Goal: Check status: Check status

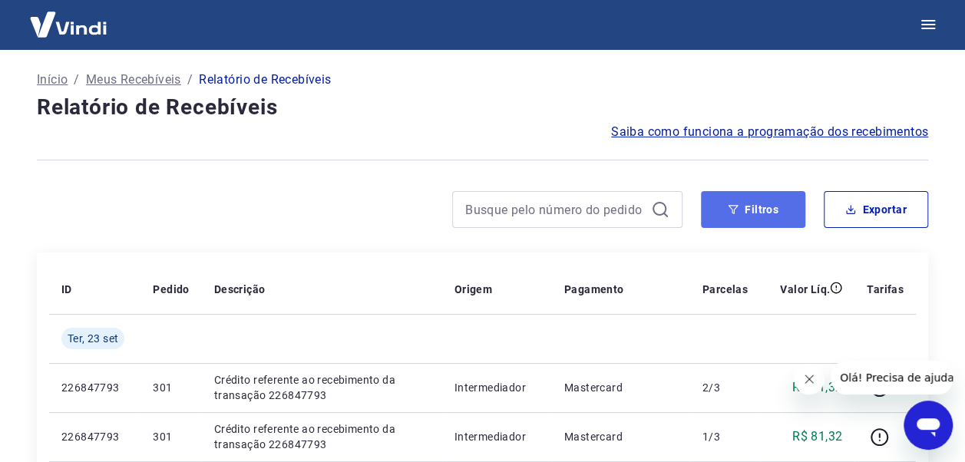
click at [736, 227] on button "Filtros" at bounding box center [753, 209] width 104 height 37
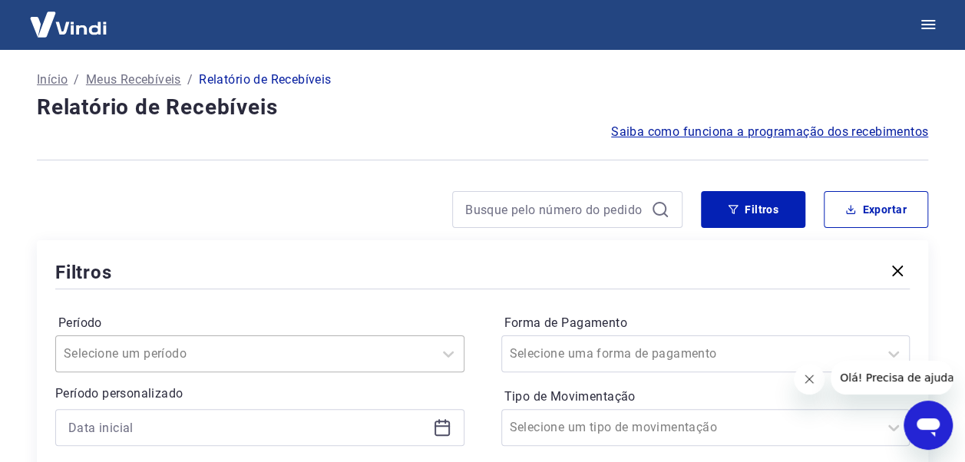
scroll to position [141, 0]
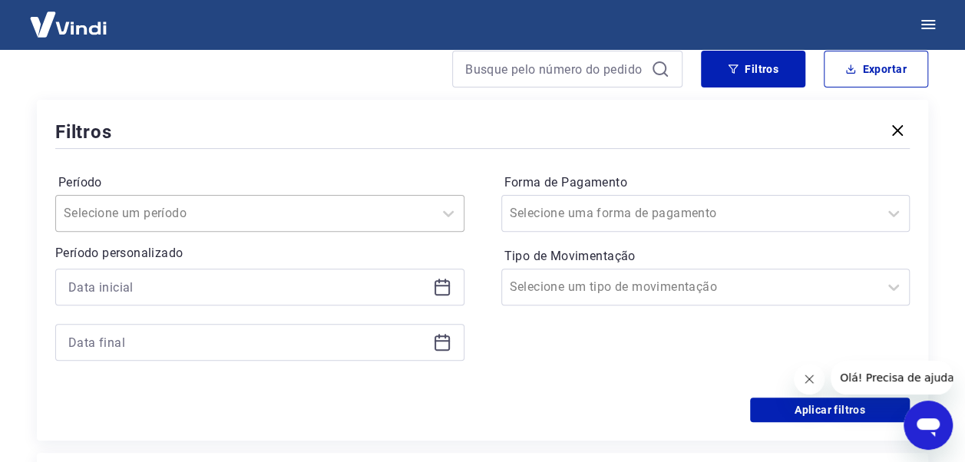
click at [252, 232] on div "Selecione um período" at bounding box center [259, 213] width 409 height 37
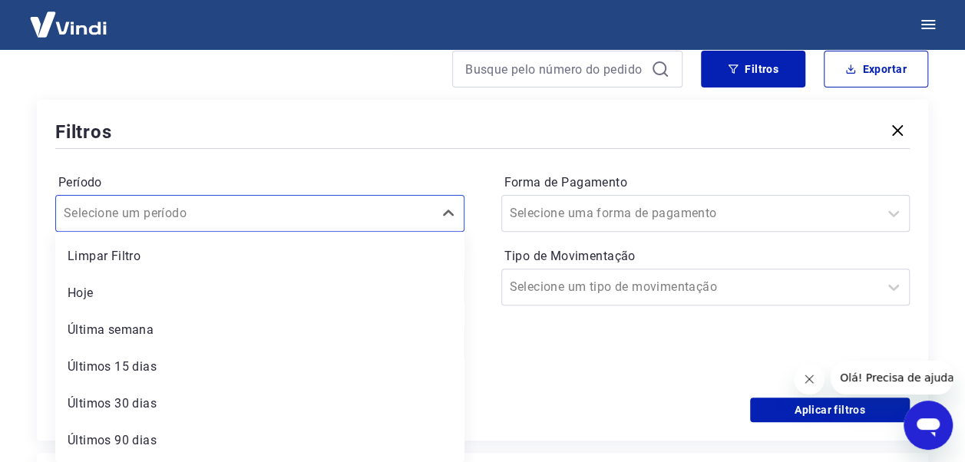
click at [346, 153] on div "Período option Limpar Filtro focused, 1 of 7. 7 results available. Use Up and D…" at bounding box center [482, 275] width 855 height 246
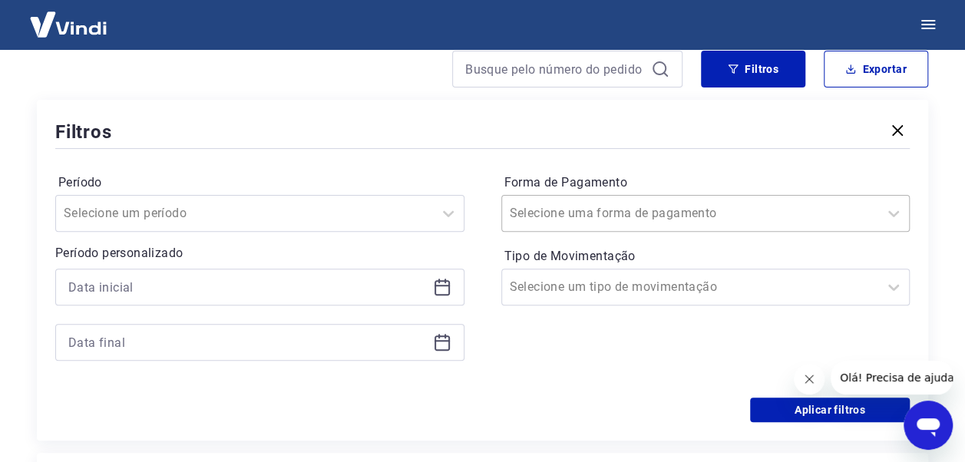
click at [651, 229] on div "Selecione uma forma de pagamento" at bounding box center [705, 213] width 409 height 37
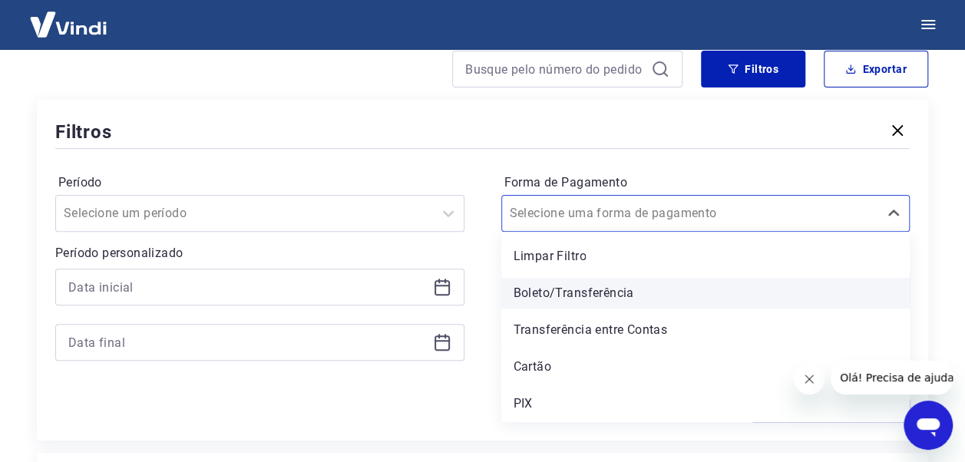
click at [585, 287] on div "Boleto/Transferência" at bounding box center [705, 293] width 409 height 31
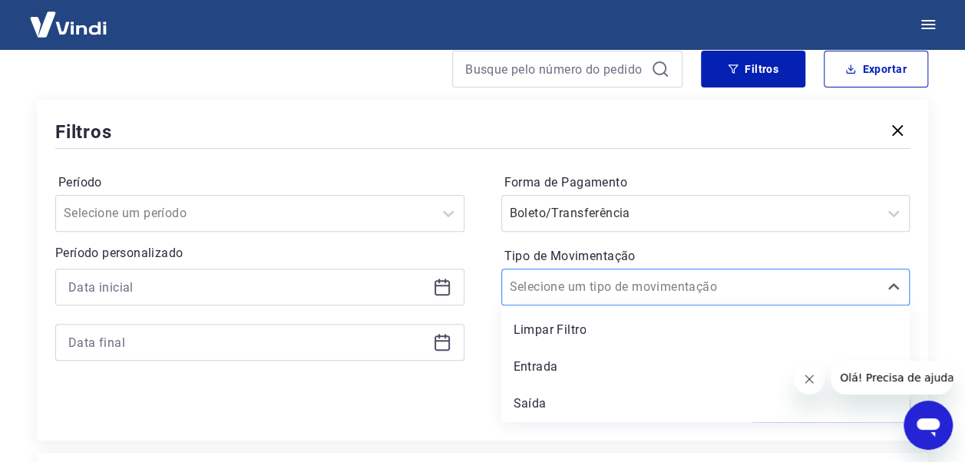
click at [547, 284] on input "Tipo de Movimentação" at bounding box center [587, 287] width 155 height 18
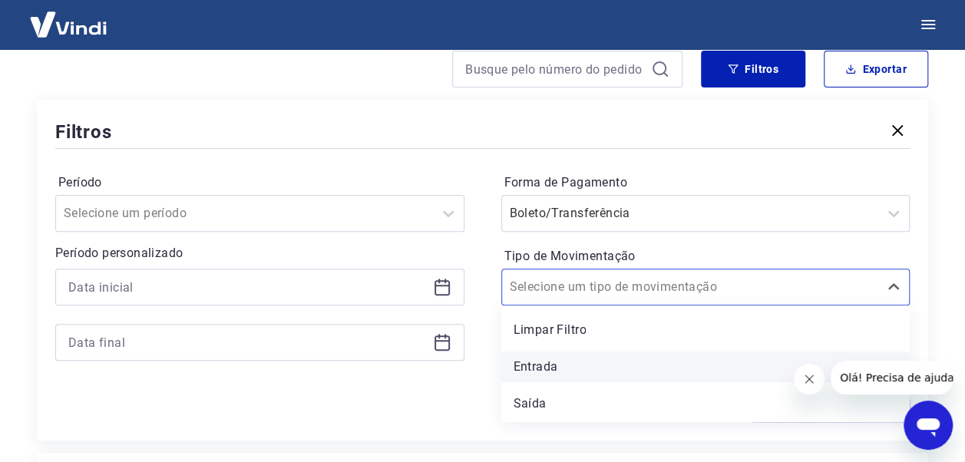
click at [539, 361] on div "Entrada" at bounding box center [705, 367] width 409 height 31
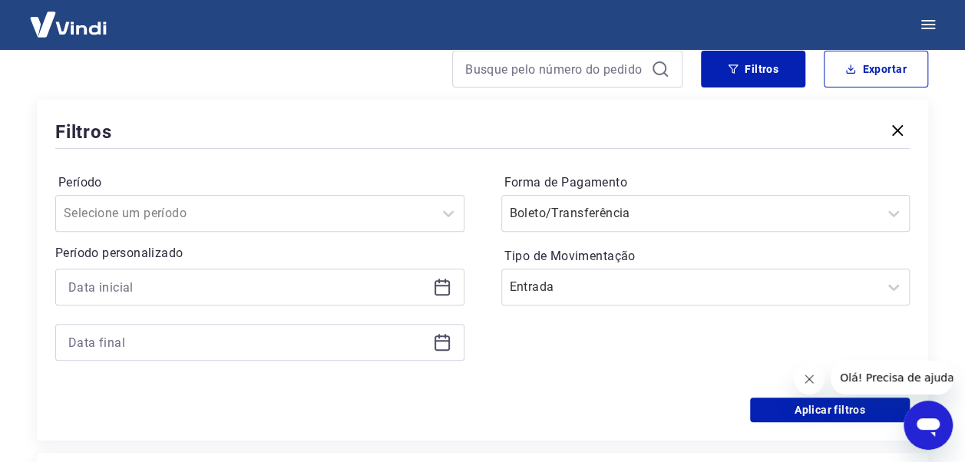
click at [438, 290] on icon at bounding box center [442, 287] width 18 height 18
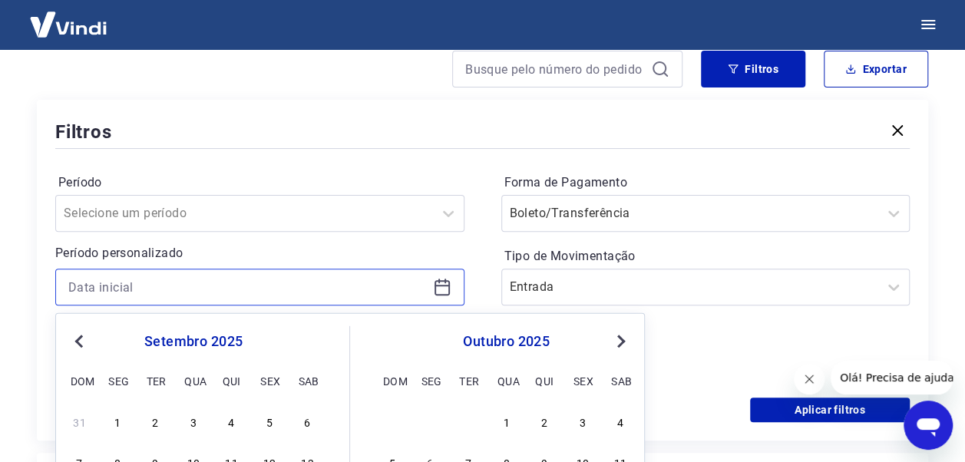
scroll to position [294, 0]
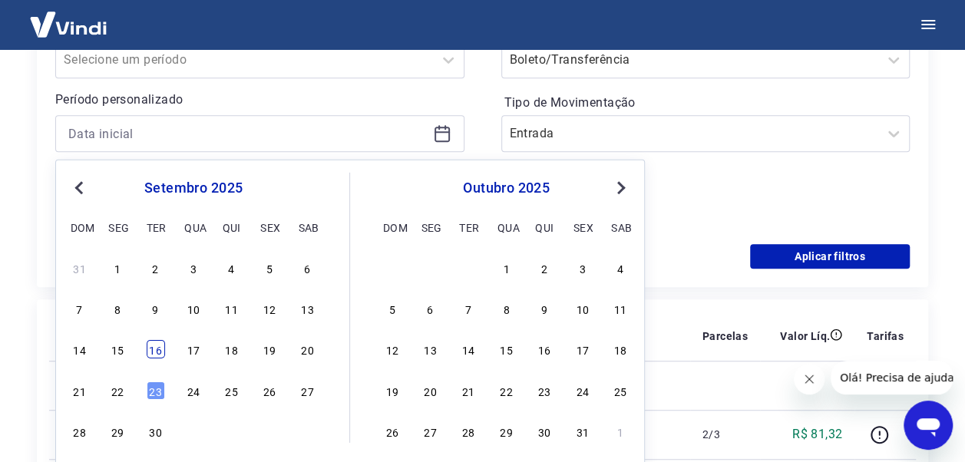
click at [160, 350] on div "16" at bounding box center [156, 349] width 18 height 18
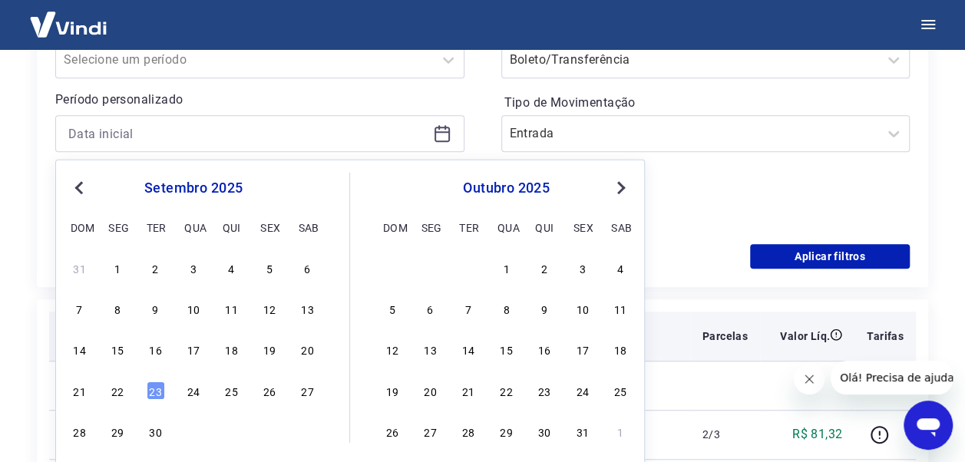
type input "16/09/2025"
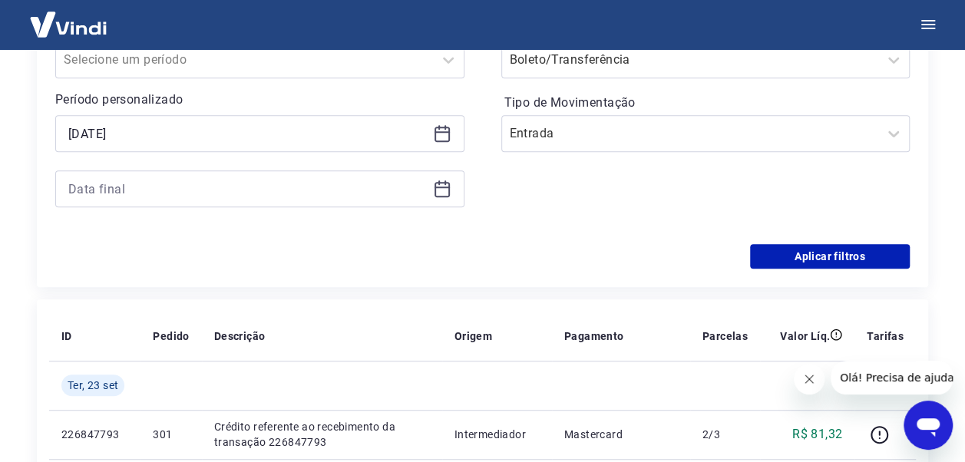
click at [444, 192] on icon at bounding box center [442, 189] width 18 height 18
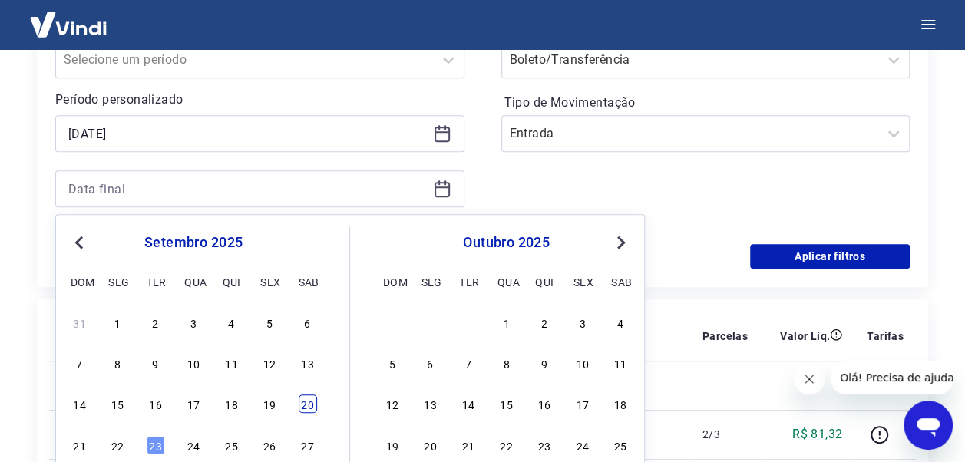
click at [309, 404] on div "20" at bounding box center [308, 404] width 18 height 18
type input "20/09/2025"
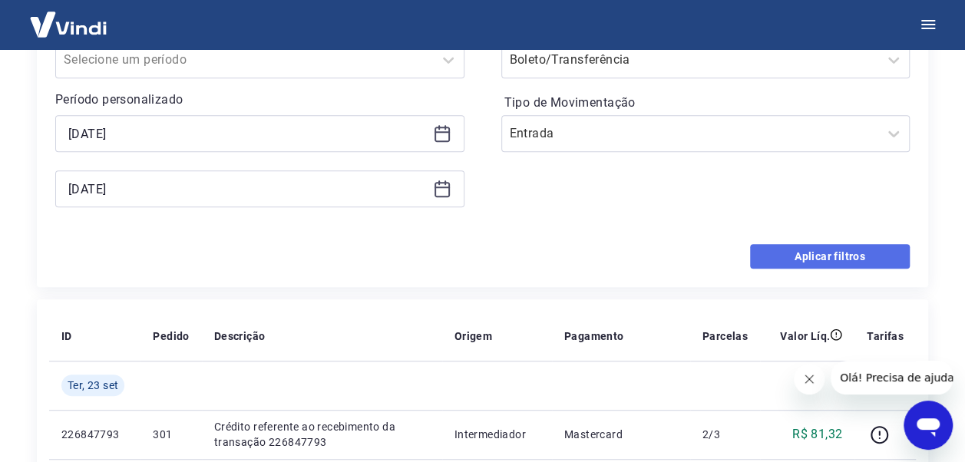
click at [782, 250] on button "Aplicar filtros" at bounding box center [830, 256] width 160 height 25
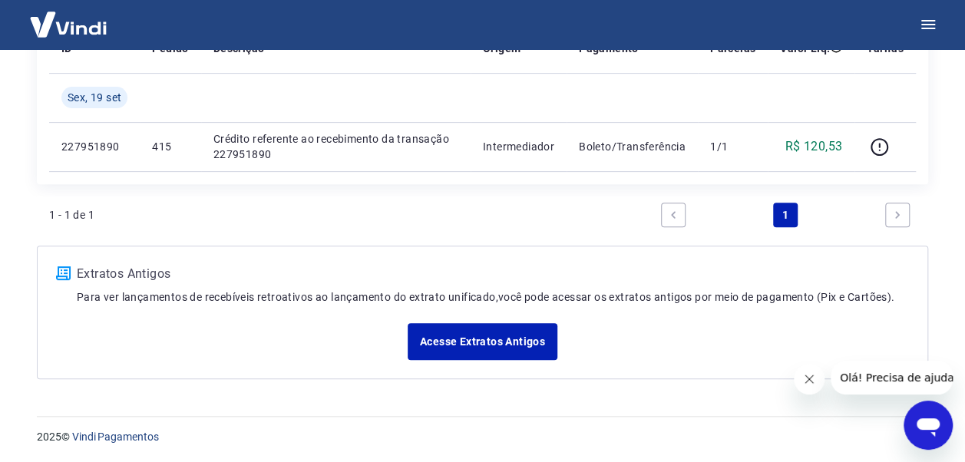
scroll to position [88, 0]
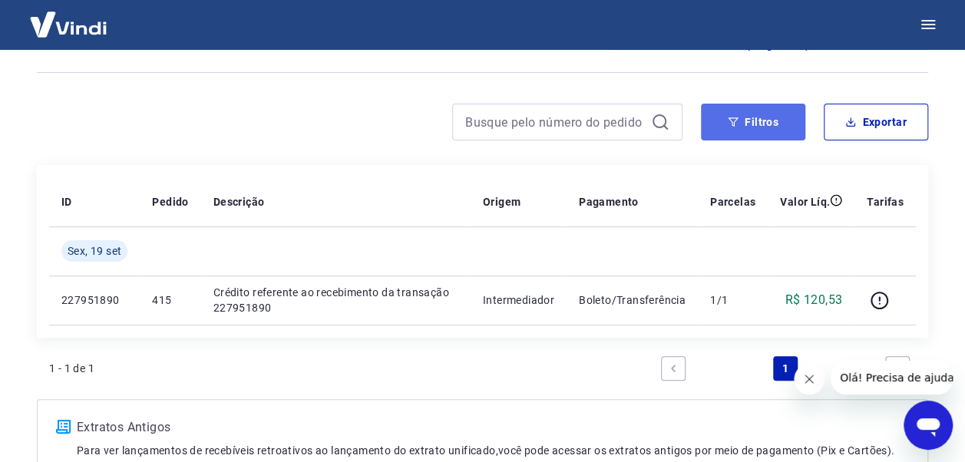
click at [793, 123] on button "Filtros" at bounding box center [753, 122] width 104 height 37
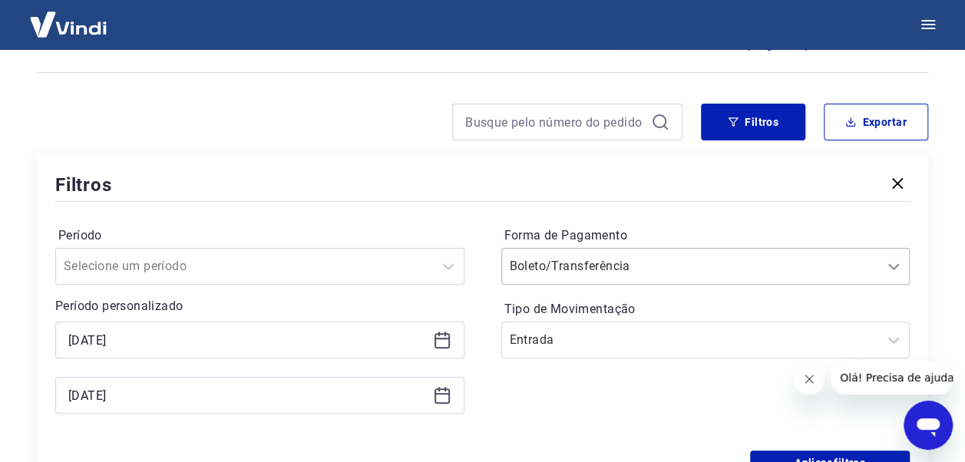
click at [897, 266] on div at bounding box center [893, 266] width 31 height 31
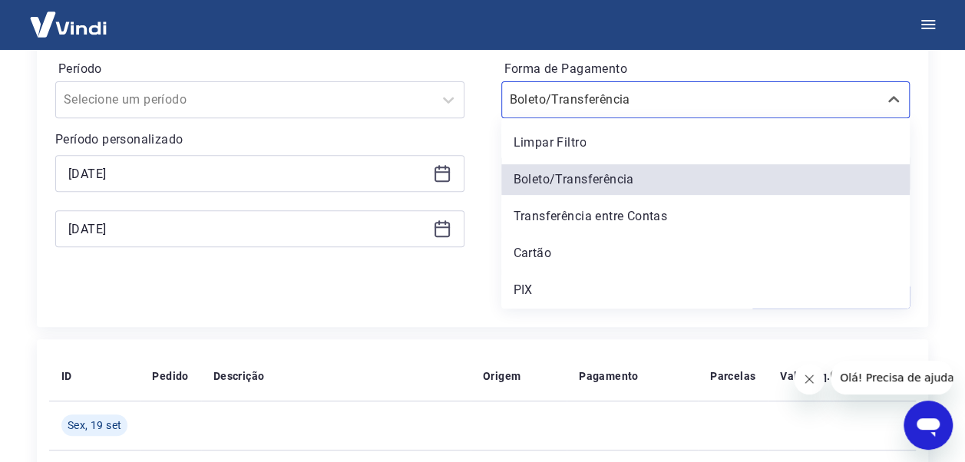
scroll to position [177, 0]
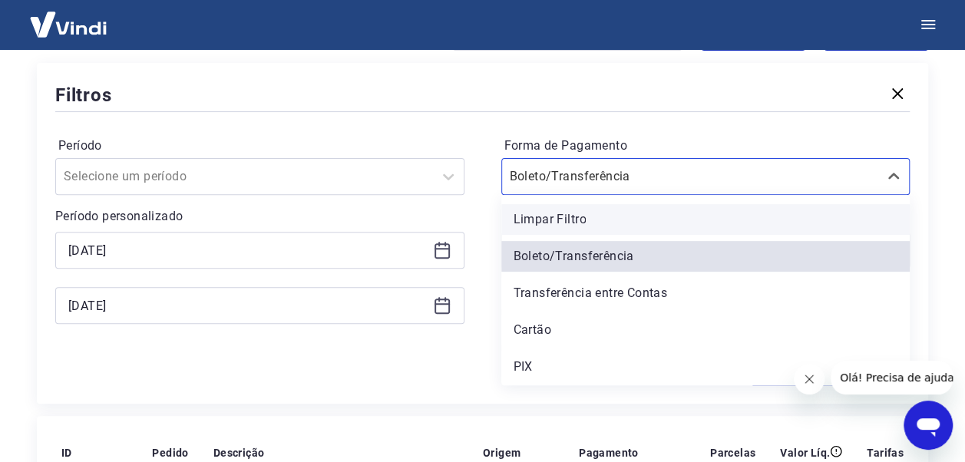
click at [571, 220] on div "Limpar Filtro" at bounding box center [705, 219] width 409 height 31
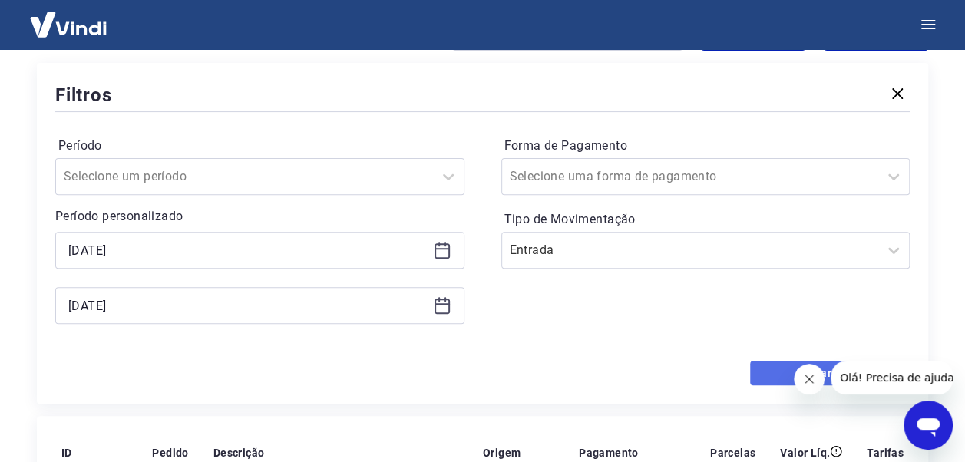
click at [783, 370] on button "Aplicar filtros" at bounding box center [830, 373] width 160 height 25
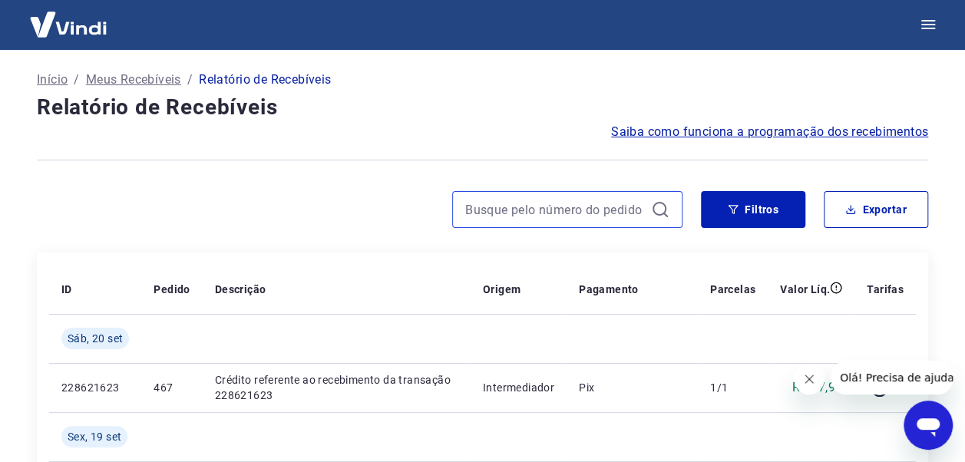
click at [610, 209] on input at bounding box center [555, 209] width 180 height 23
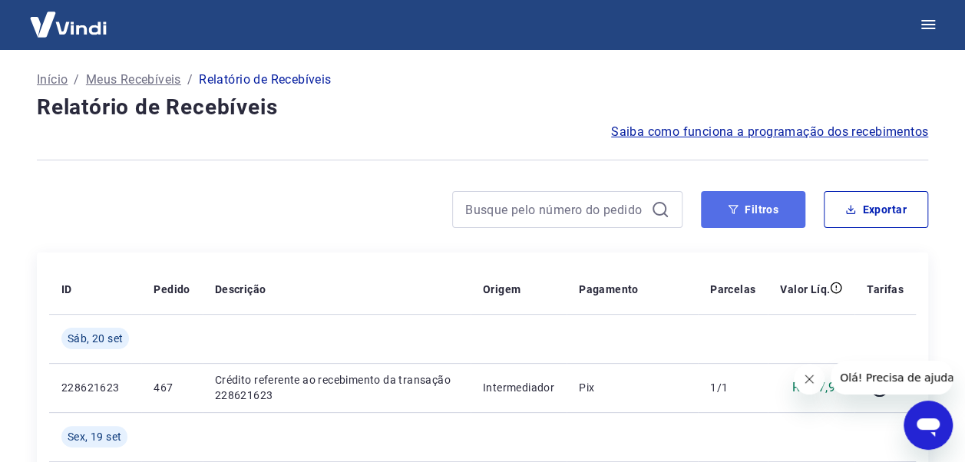
click at [744, 220] on button "Filtros" at bounding box center [753, 209] width 104 height 37
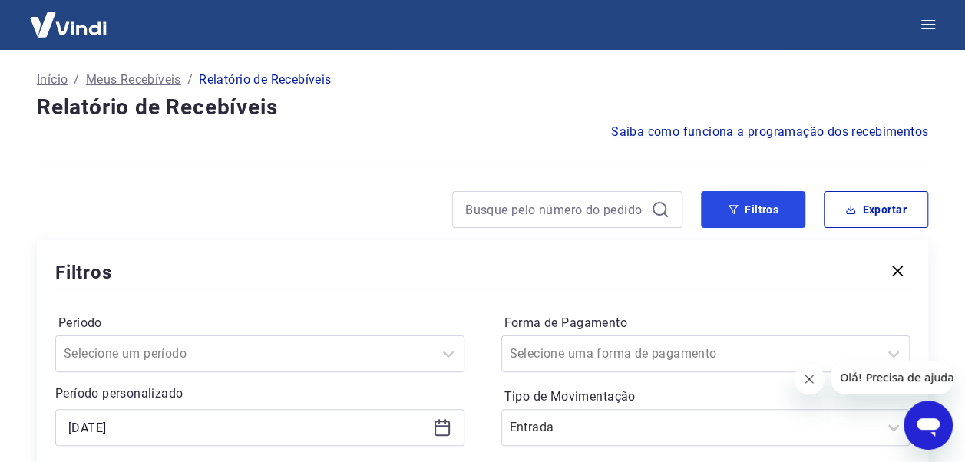
scroll to position [154, 0]
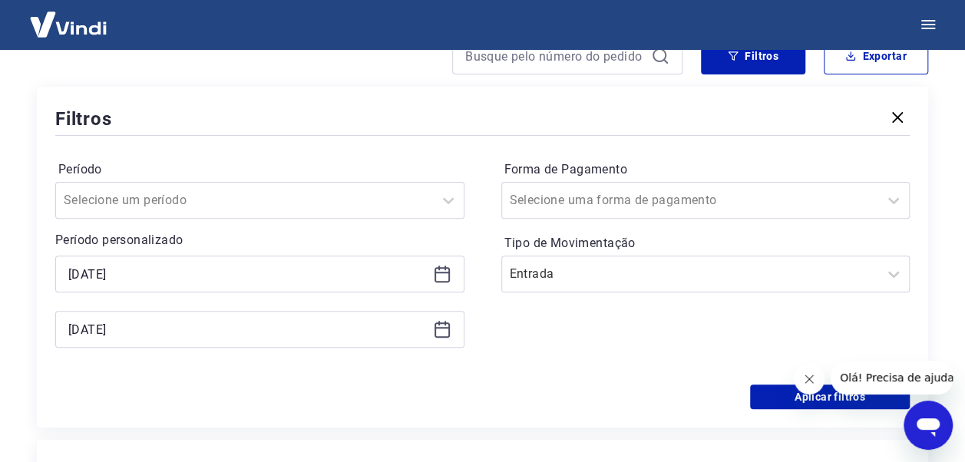
click at [447, 273] on icon at bounding box center [442, 274] width 18 height 18
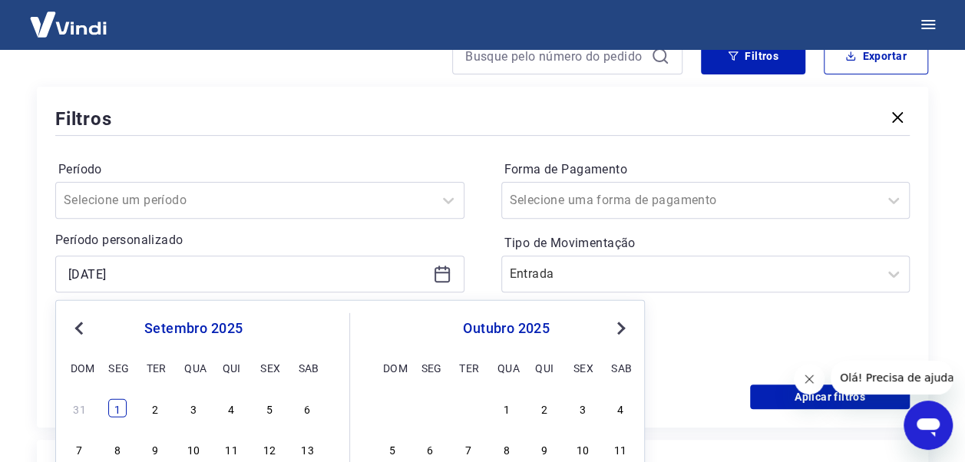
click at [117, 409] on div "1" at bounding box center [117, 408] width 18 height 18
type input "01/09/2025"
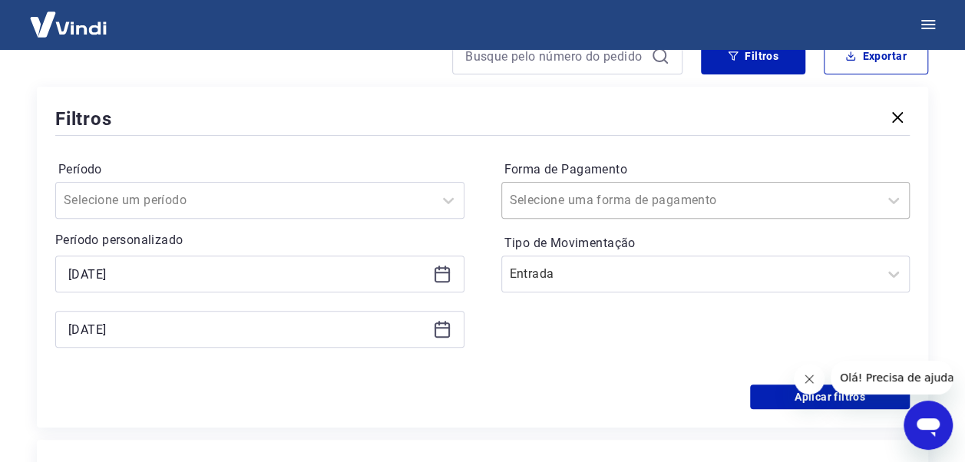
scroll to position [0, 0]
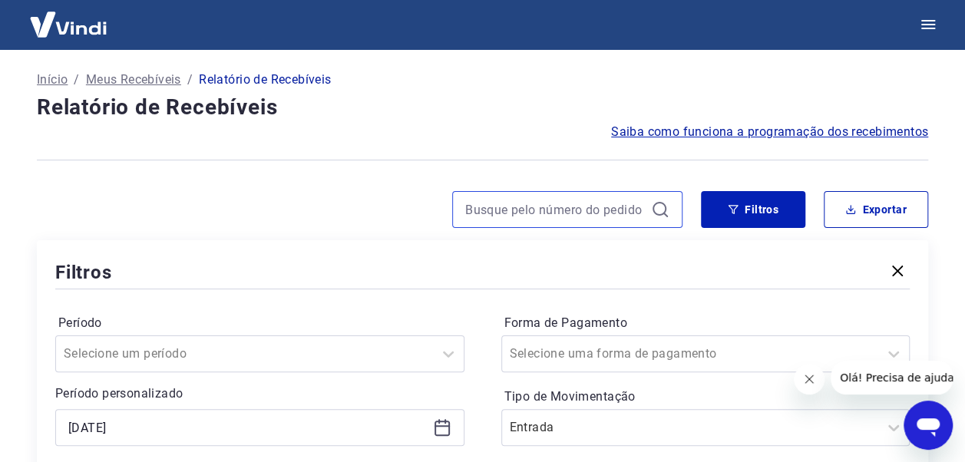
click at [533, 215] on input at bounding box center [555, 209] width 180 height 23
type input "447"
click at [518, 226] on div "447" at bounding box center [567, 209] width 230 height 37
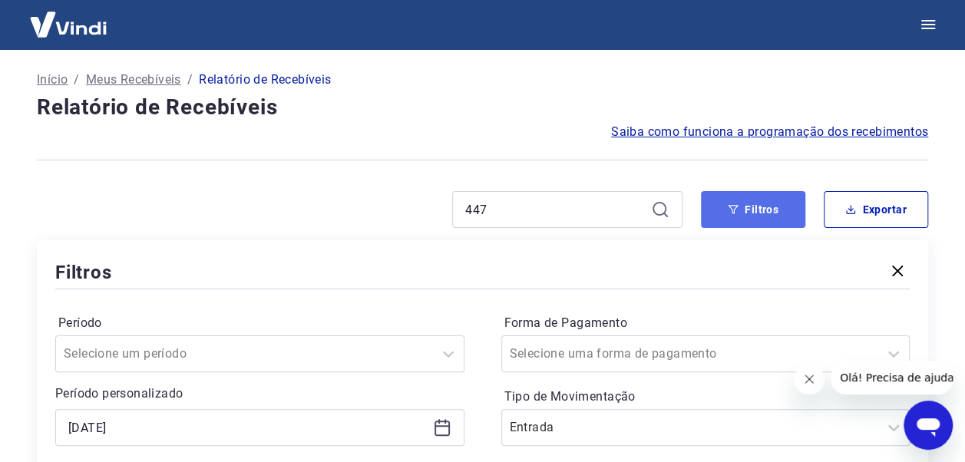
click at [716, 213] on button "Filtros" at bounding box center [753, 209] width 104 height 37
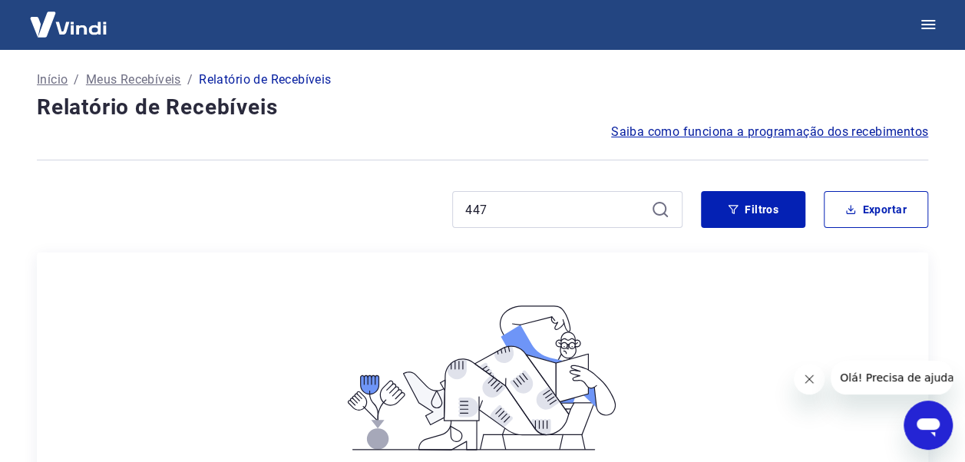
click at [127, 78] on p "Meus Recebíveis" at bounding box center [133, 80] width 95 height 18
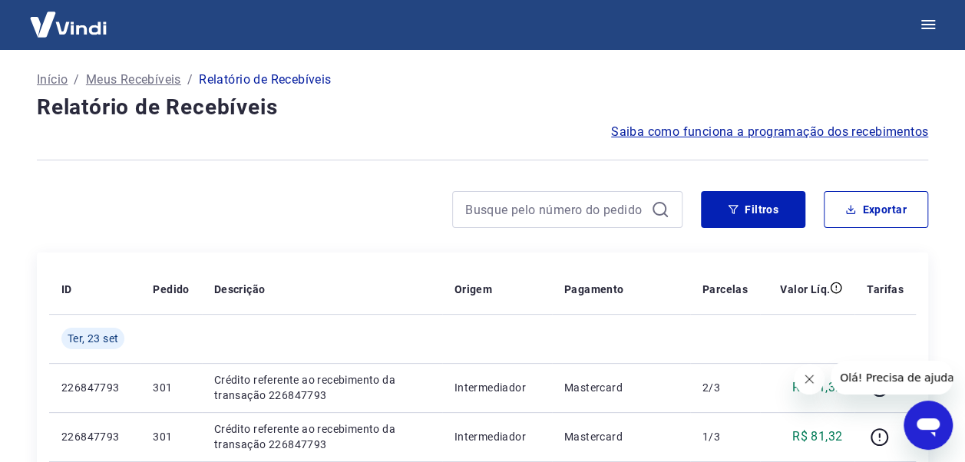
click at [74, 23] on img at bounding box center [68, 24] width 100 height 47
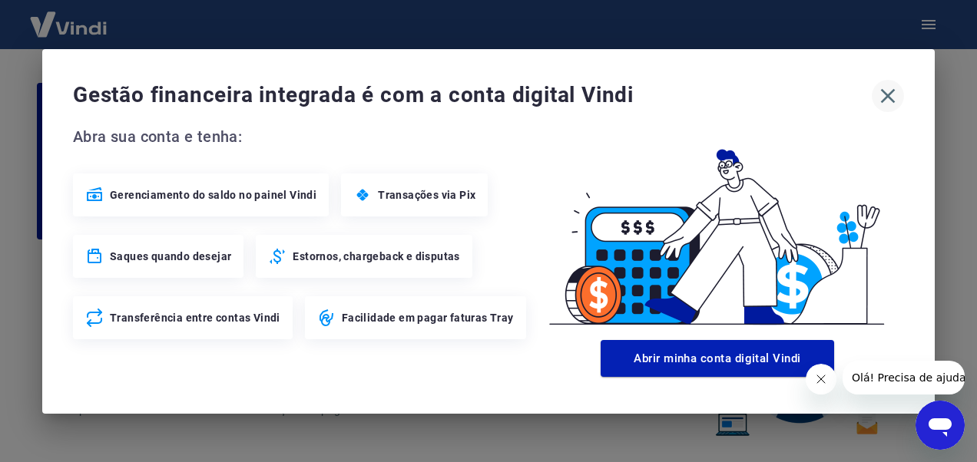
click at [892, 103] on icon "button" at bounding box center [887, 96] width 25 height 25
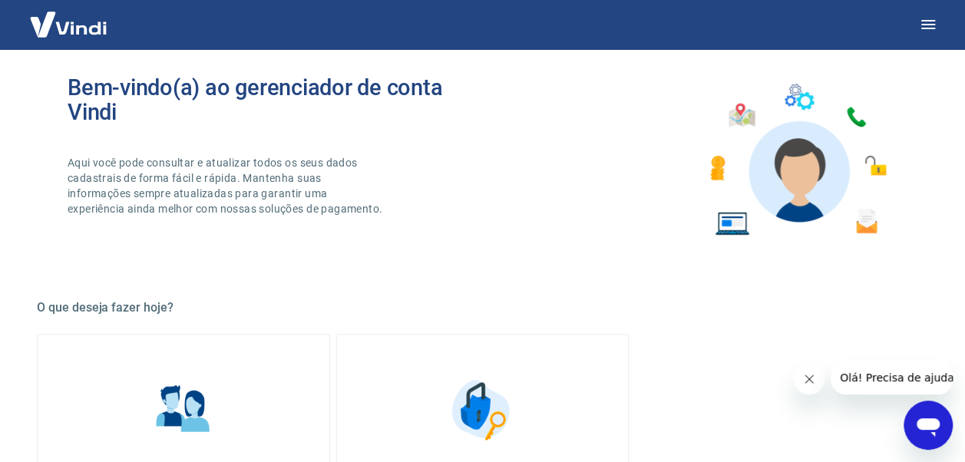
scroll to position [48, 0]
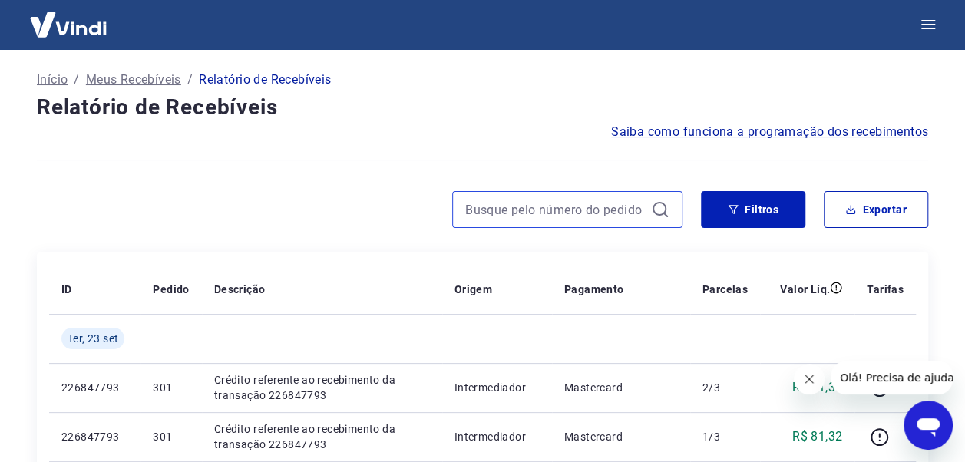
click at [494, 207] on input at bounding box center [555, 209] width 180 height 23
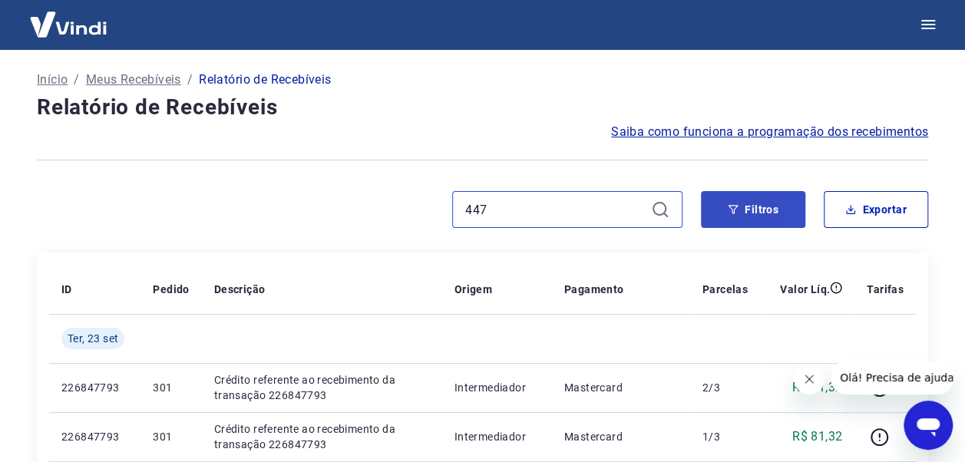
type input "447"
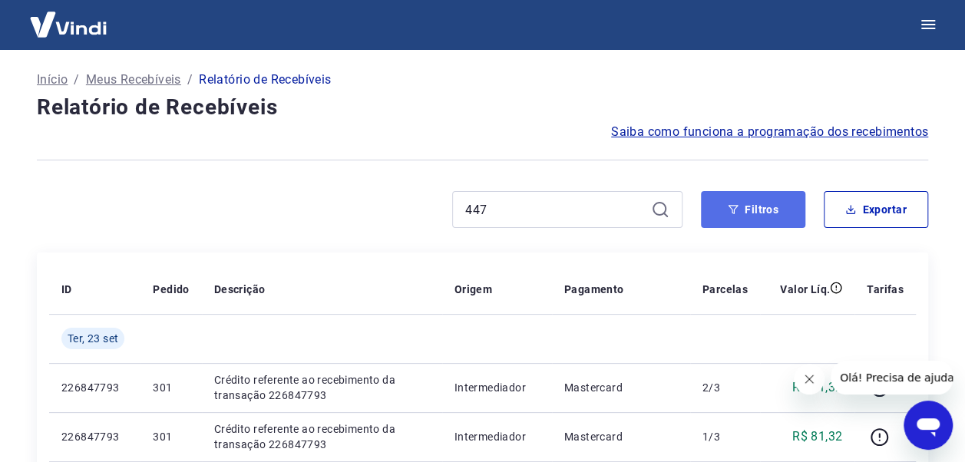
click at [768, 207] on button "Filtros" at bounding box center [753, 209] width 104 height 37
